Goal: Go to known website: Access a specific website the user already knows

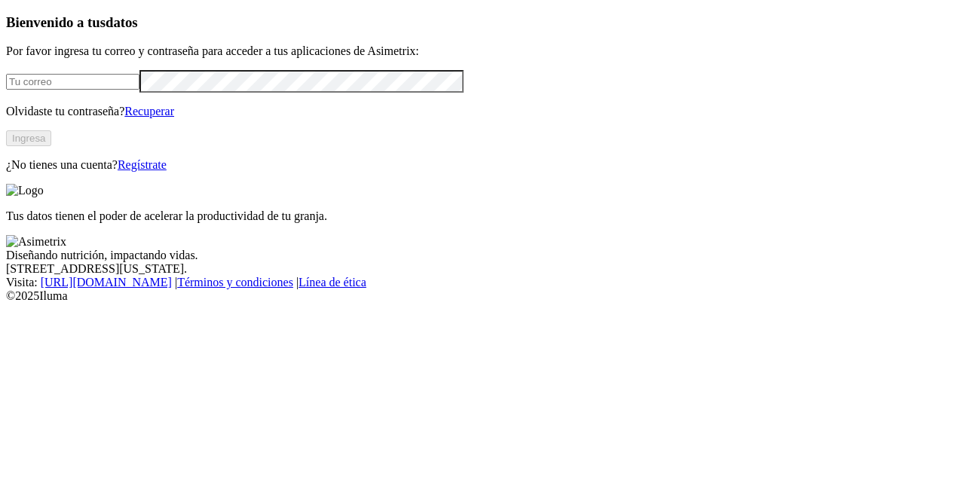
type input "[PERSON_NAME][EMAIL_ADDRESS][DOMAIN_NAME]"
click at [51, 146] on button "Ingresa" at bounding box center [28, 138] width 45 height 16
